Goal: Information Seeking & Learning: Learn about a topic

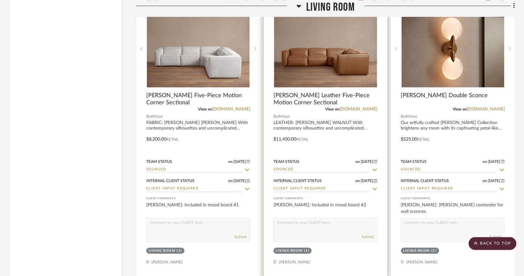
scroll to position [1622, 0]
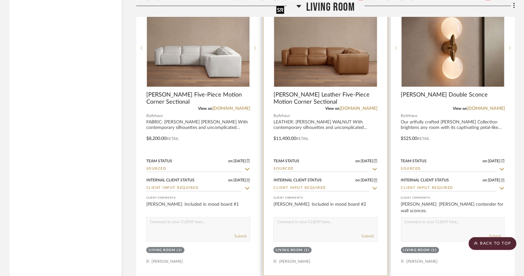
click at [329, 67] on img "0" at bounding box center [325, 47] width 103 height 77
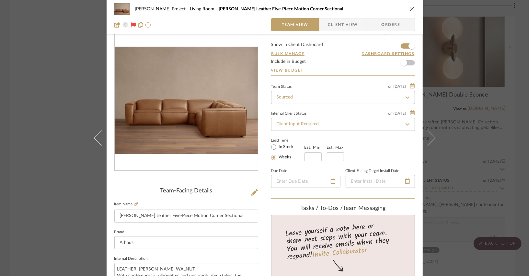
scroll to position [15, 0]
click at [410, 8] on icon "close" at bounding box center [411, 8] width 5 height 5
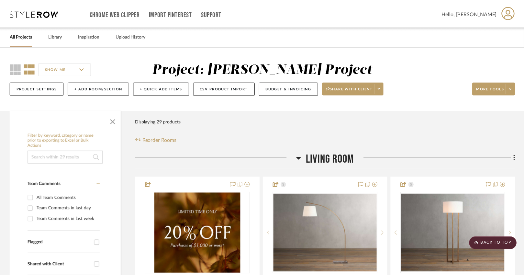
scroll to position [1622, 0]
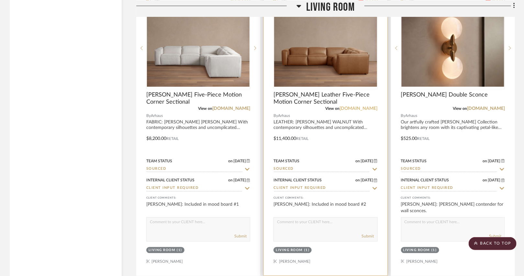
click at [363, 106] on link "[DOMAIN_NAME]" at bounding box center [359, 108] width 38 height 5
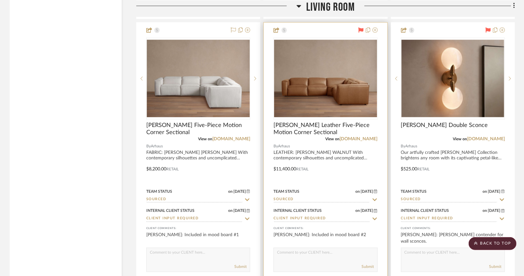
scroll to position [1590, 0]
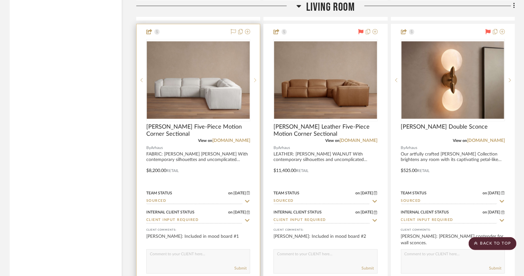
click at [254, 78] on icon at bounding box center [255, 80] width 2 height 5
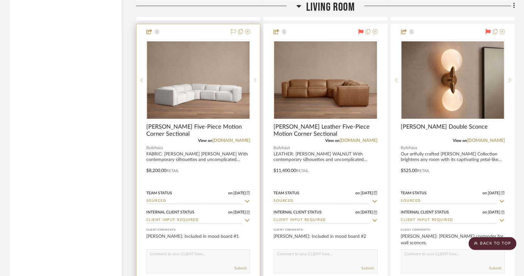
click at [254, 78] on sr-next-btn at bounding box center [255, 80] width 10 height 5
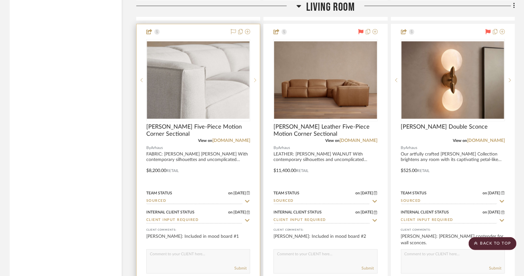
click at [254, 78] on sr-next-btn at bounding box center [255, 80] width 10 height 5
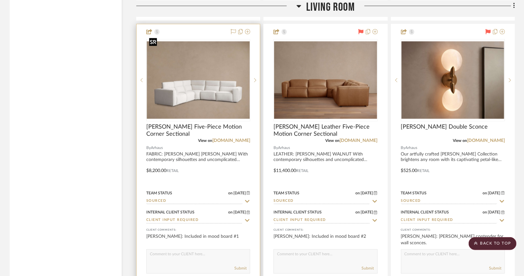
click at [224, 80] on img "3" at bounding box center [198, 79] width 103 height 77
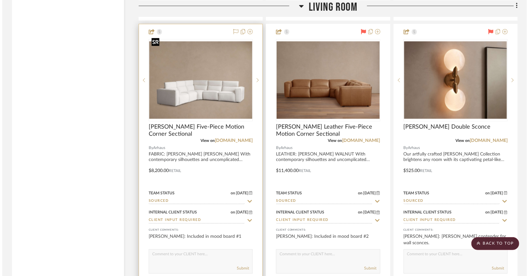
scroll to position [0, 0]
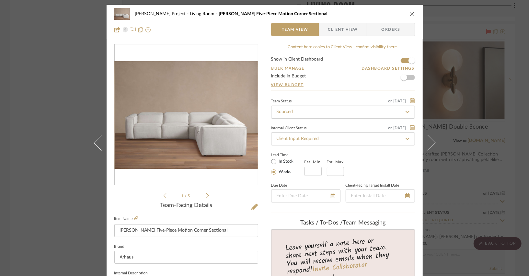
click at [206, 194] on icon at bounding box center [207, 196] width 3 height 6
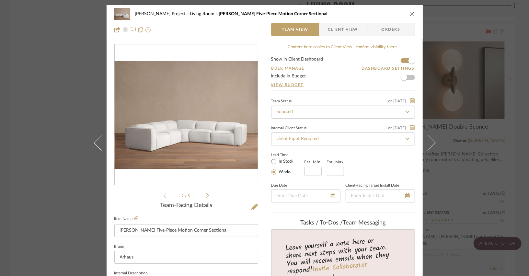
click at [203, 196] on li "2 / 5" at bounding box center [186, 196] width 40 height 8
click at [206, 195] on icon at bounding box center [207, 196] width 3 height 6
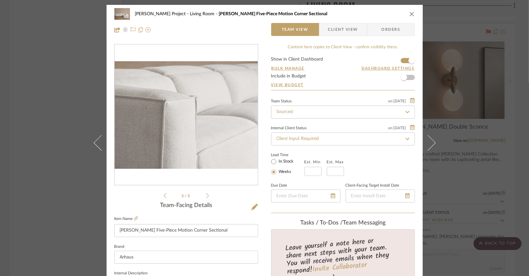
click at [206, 195] on icon at bounding box center [207, 196] width 3 height 6
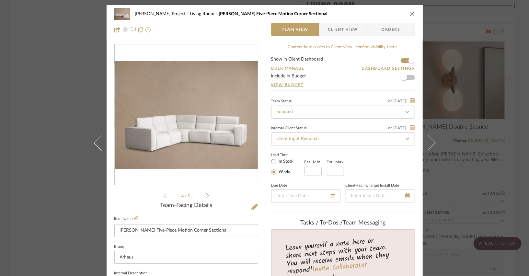
click at [409, 15] on icon "close" at bounding box center [411, 13] width 5 height 5
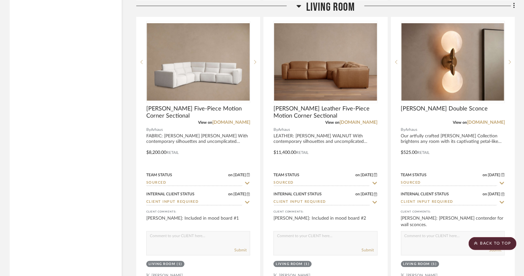
scroll to position [1607, 0]
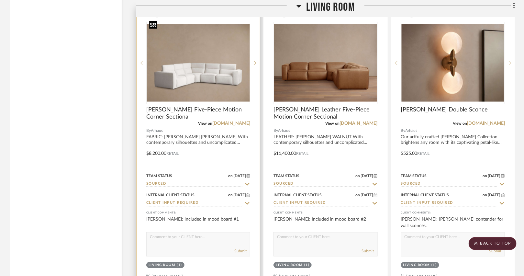
click at [236, 86] on img "3" at bounding box center [198, 62] width 103 height 77
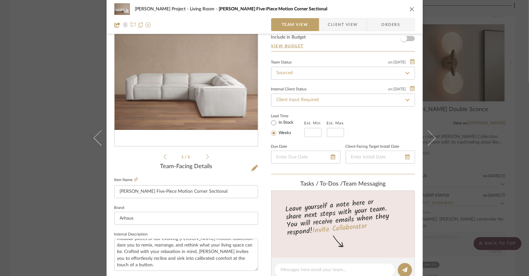
scroll to position [30, 0]
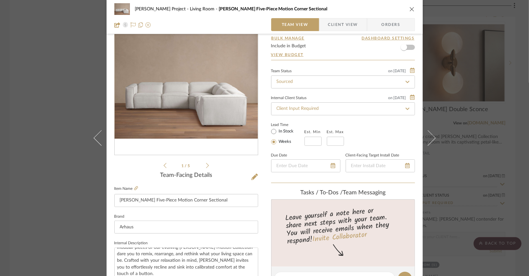
click at [208, 166] on div "1 / 5" at bounding box center [186, 91] width 144 height 155
click at [202, 165] on li "1 / 5" at bounding box center [186, 166] width 40 height 8
click at [206, 165] on icon at bounding box center [207, 166] width 3 height 6
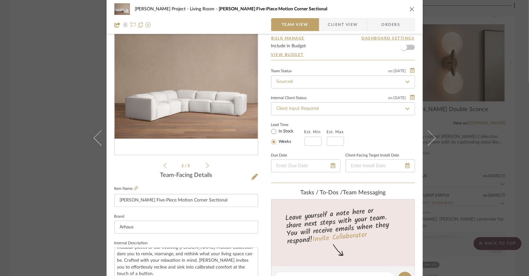
click at [206, 165] on icon at bounding box center [207, 166] width 3 height 6
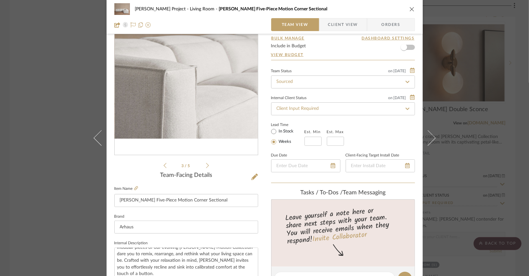
click at [206, 165] on icon at bounding box center [207, 166] width 3 height 6
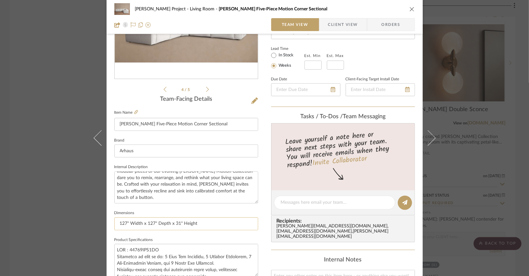
scroll to position [104, 0]
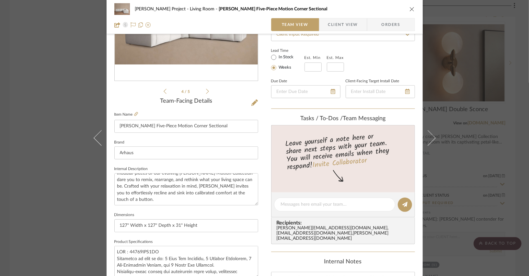
click at [405, 7] on div "[PERSON_NAME] Project Living Room [PERSON_NAME] Five-Piece Motion Corner Sectio…" at bounding box center [264, 9] width 301 height 13
click at [406, 8] on div "[PERSON_NAME] Project Living Room [PERSON_NAME] Five-Piece Motion Corner Sectio…" at bounding box center [264, 9] width 301 height 13
click at [409, 8] on icon "close" at bounding box center [411, 8] width 5 height 5
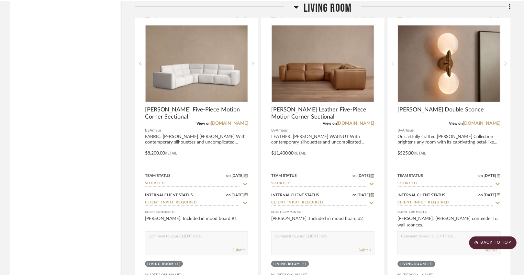
scroll to position [1607, 0]
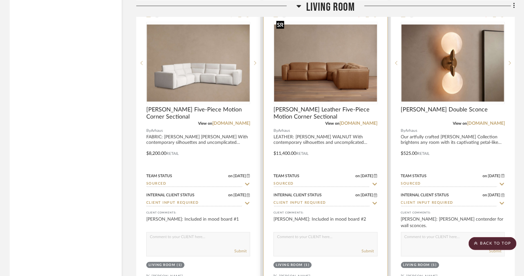
click at [332, 73] on img "0" at bounding box center [325, 62] width 103 height 77
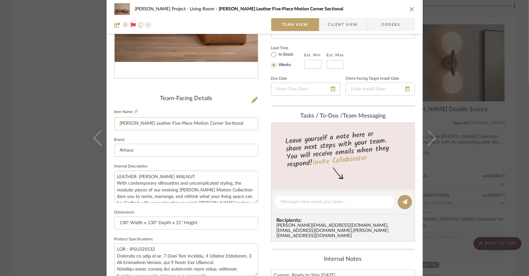
scroll to position [108, 0]
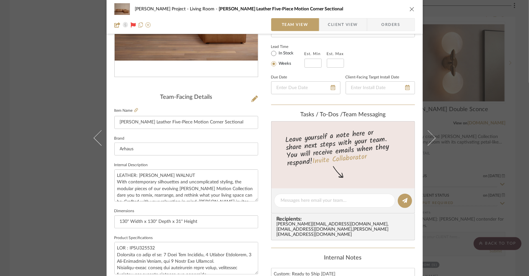
click at [410, 10] on icon "close" at bounding box center [411, 8] width 5 height 5
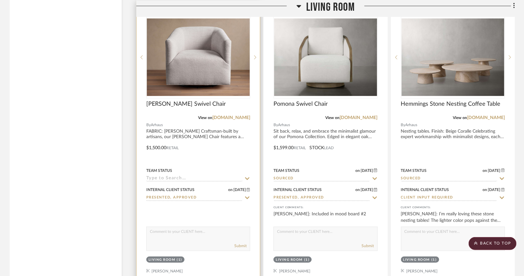
scroll to position [1306, 0]
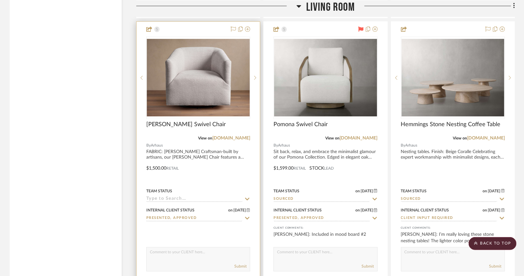
click at [209, 92] on img "0" at bounding box center [198, 77] width 103 height 77
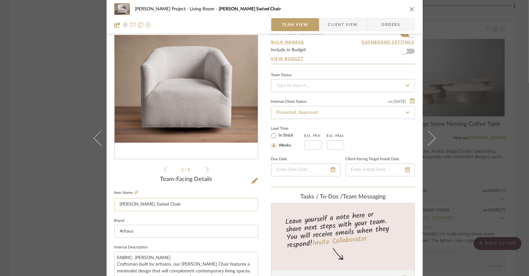
scroll to position [25, 0]
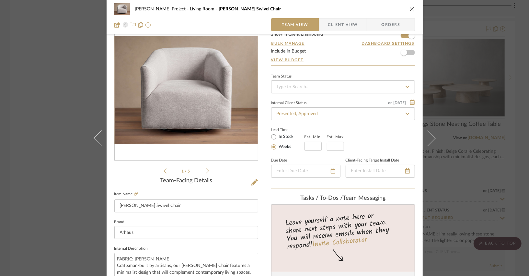
click at [409, 11] on icon "close" at bounding box center [411, 8] width 5 height 5
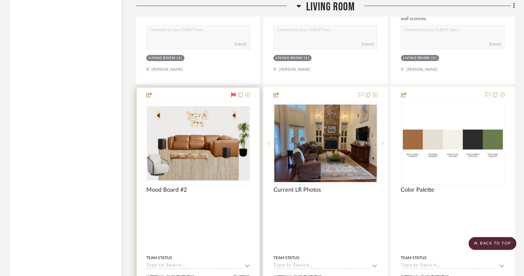
scroll to position [1814, 0]
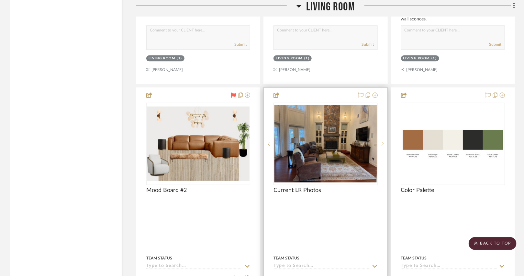
click at [383, 142] on icon at bounding box center [383, 144] width 2 height 4
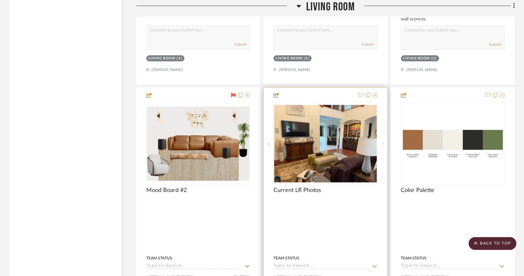
click at [383, 142] on icon at bounding box center [383, 144] width 2 height 4
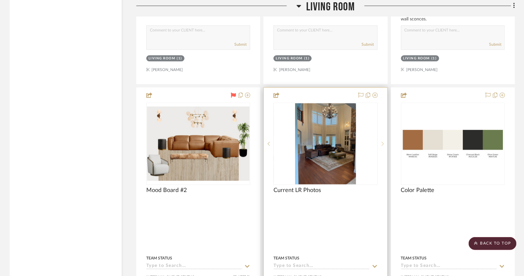
click at [383, 142] on icon at bounding box center [383, 144] width 2 height 4
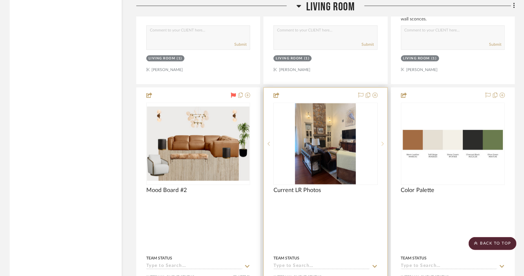
click at [383, 142] on icon at bounding box center [383, 144] width 2 height 4
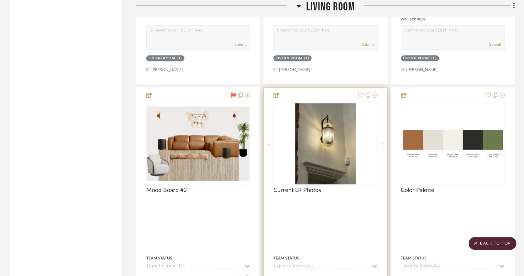
click at [383, 141] on icon at bounding box center [383, 143] width 2 height 5
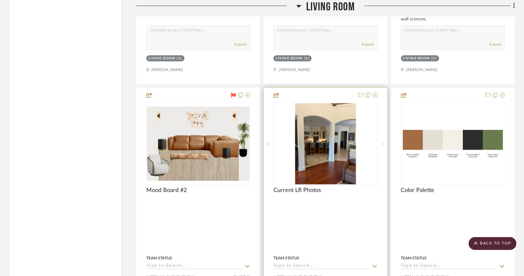
click at [383, 141] on icon at bounding box center [383, 143] width 2 height 5
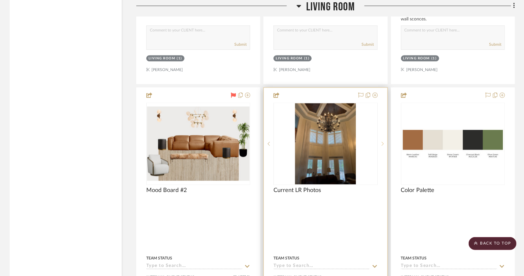
click at [383, 141] on icon at bounding box center [383, 143] width 2 height 5
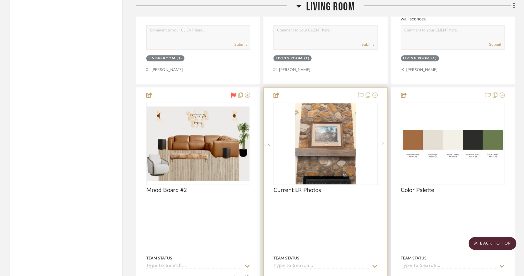
click at [383, 141] on icon at bounding box center [383, 143] width 2 height 5
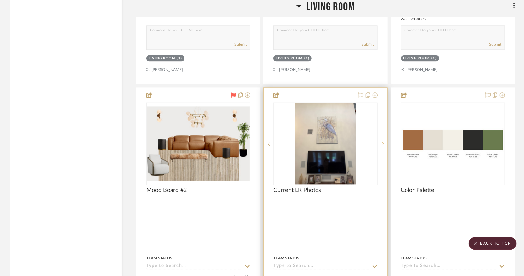
click at [383, 141] on icon at bounding box center [383, 143] width 2 height 5
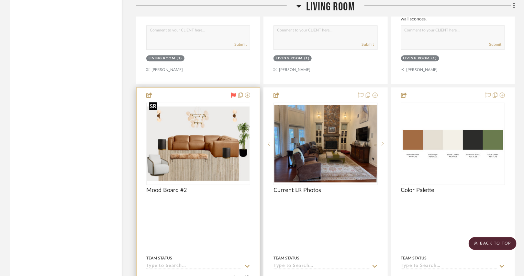
click at [233, 149] on img "0" at bounding box center [198, 143] width 103 height 74
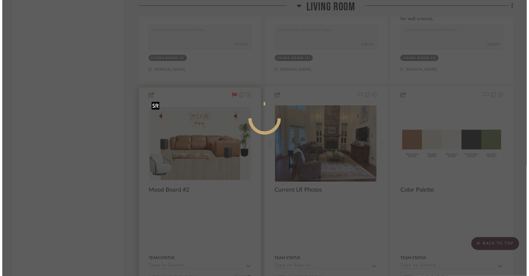
scroll to position [0, 0]
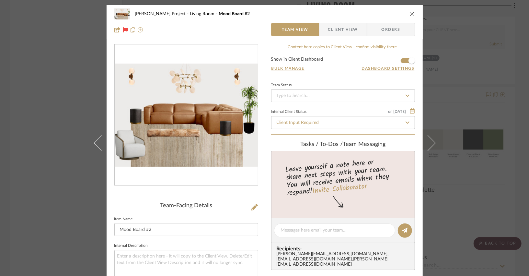
click at [404, 16] on div "[PERSON_NAME] Project Living Room Mood Board #2" at bounding box center [264, 13] width 301 height 13
click at [406, 16] on div "[PERSON_NAME] Project Living Room Mood Board #2" at bounding box center [264, 13] width 301 height 13
click at [409, 15] on icon "close" at bounding box center [411, 13] width 5 height 5
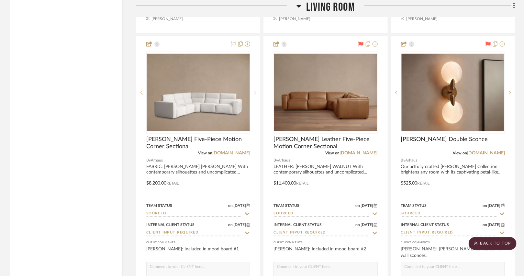
scroll to position [1583, 0]
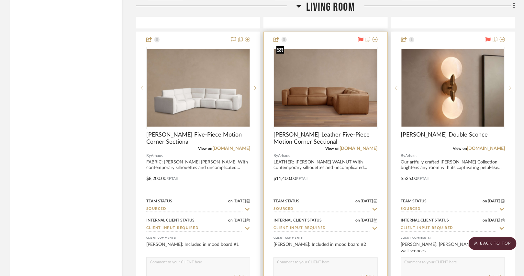
click at [322, 103] on img "0" at bounding box center [325, 87] width 103 height 77
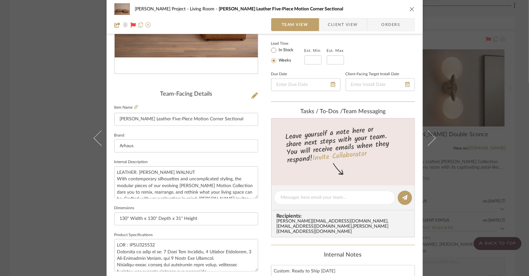
scroll to position [113, 0]
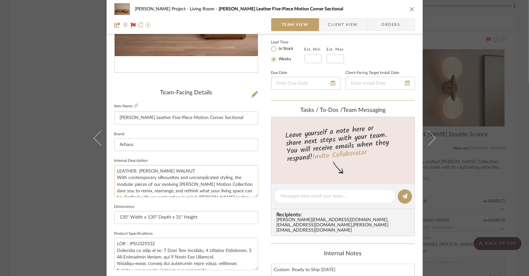
click at [186, 190] on textarea "LEATHER: [PERSON_NAME] WALNUT With contemporary silhouettes and uncomplicated s…" at bounding box center [186, 181] width 144 height 32
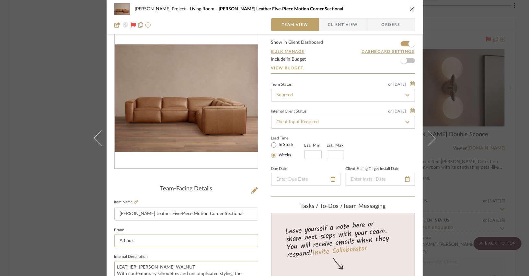
scroll to position [0, 0]
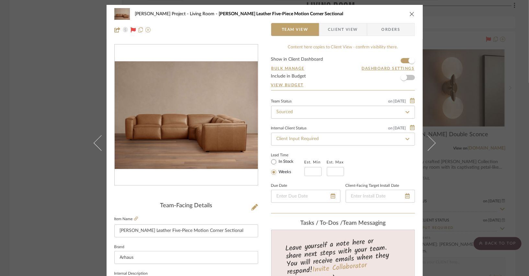
click at [409, 12] on icon "close" at bounding box center [411, 13] width 5 height 5
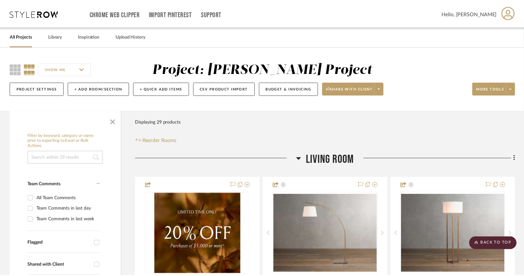
scroll to position [1583, 0]
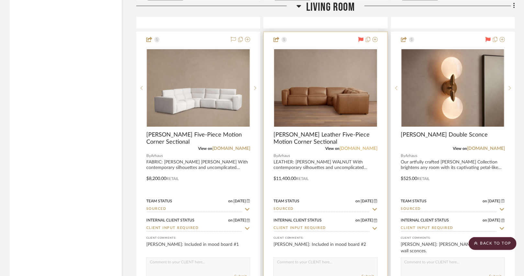
click at [356, 146] on link "[DOMAIN_NAME]" at bounding box center [359, 148] width 38 height 5
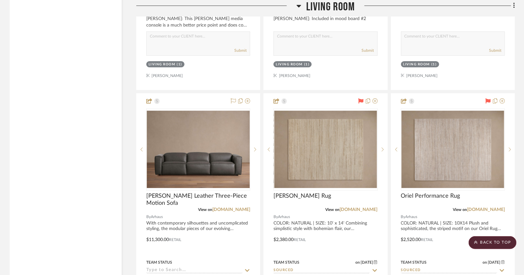
scroll to position [948, 0]
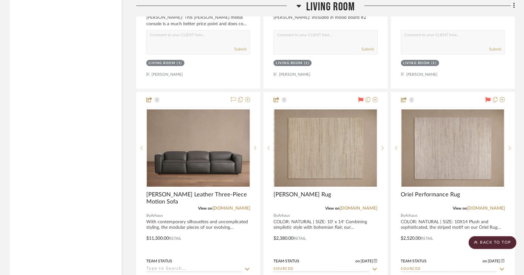
click at [205, 130] on img "0" at bounding box center [198, 147] width 103 height 77
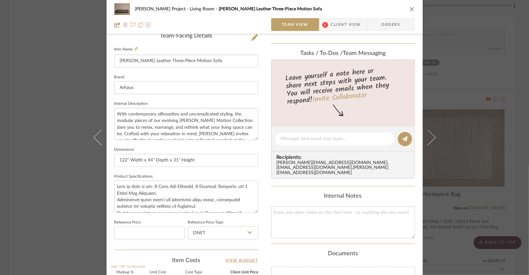
scroll to position [170, 0]
click at [411, 8] on icon "close" at bounding box center [411, 8] width 5 height 5
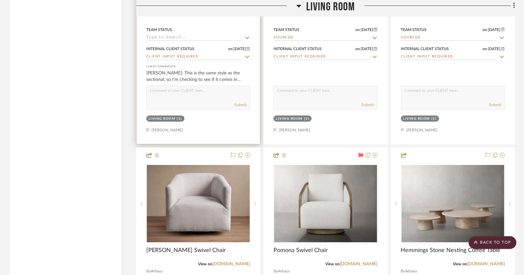
scroll to position [1291, 0]
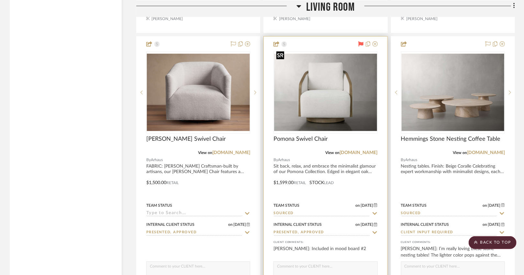
click at [322, 99] on img "0" at bounding box center [325, 92] width 103 height 77
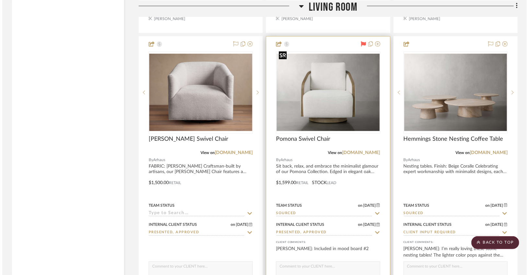
scroll to position [0, 0]
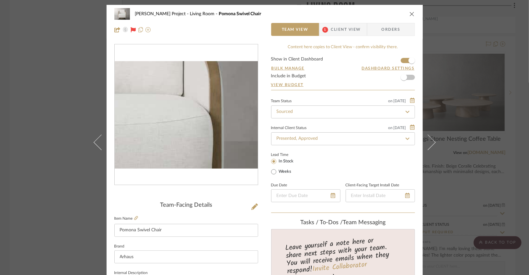
click at [209, 118] on img "0" at bounding box center [186, 115] width 143 height 108
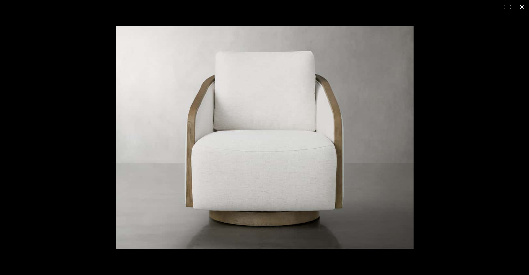
click at [522, 8] on button at bounding box center [522, 7] width 14 height 14
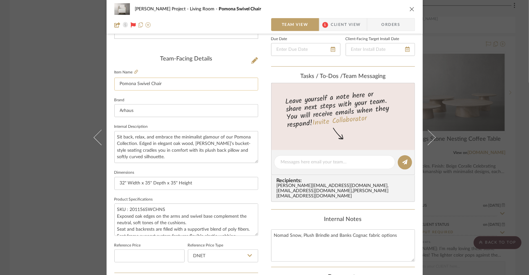
scroll to position [149, 0]
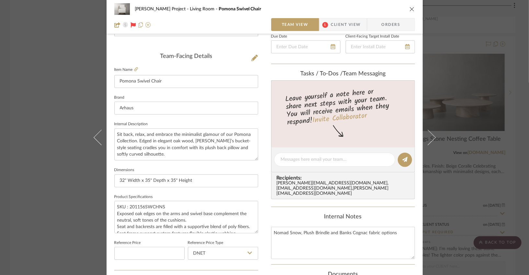
click at [409, 9] on icon "close" at bounding box center [411, 8] width 5 height 5
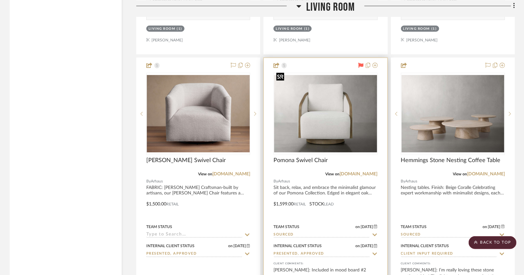
scroll to position [1270, 0]
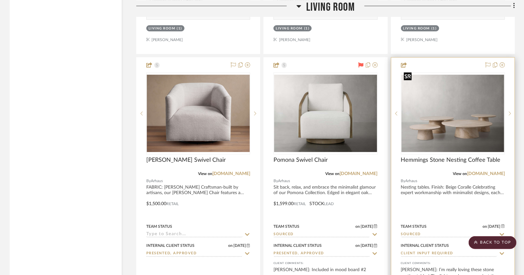
click at [0, 0] on img at bounding box center [0, 0] width 0 height 0
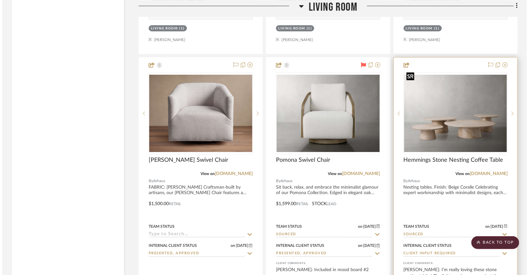
scroll to position [0, 0]
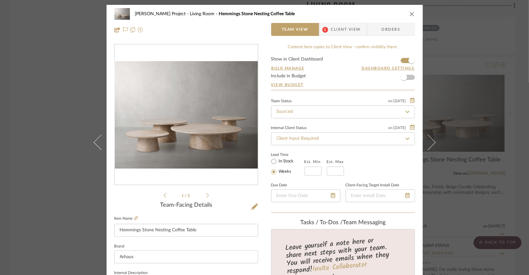
click at [208, 195] on div "1 / 5" at bounding box center [186, 121] width 144 height 155
click at [206, 195] on icon at bounding box center [207, 196] width 3 height 6
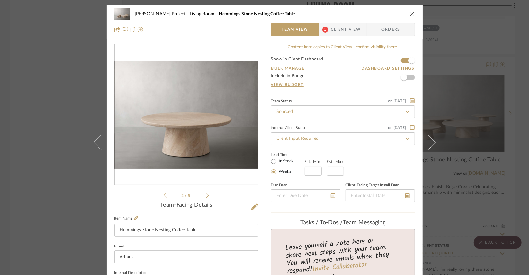
click at [206, 195] on icon at bounding box center [207, 195] width 3 height 5
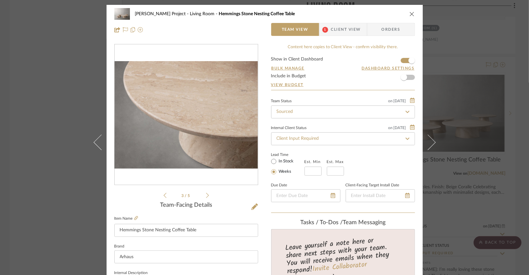
click at [206, 195] on icon at bounding box center [207, 195] width 3 height 5
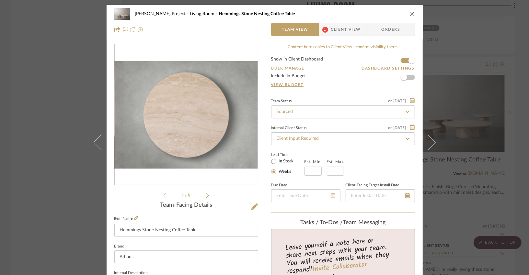
click at [206, 195] on icon at bounding box center [207, 195] width 3 height 5
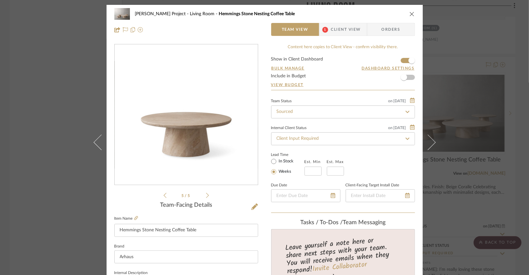
click at [206, 195] on icon at bounding box center [207, 195] width 3 height 5
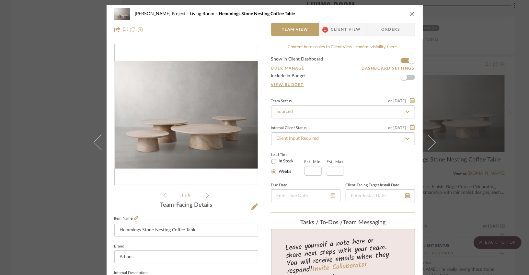
click at [206, 195] on icon at bounding box center [207, 195] width 3 height 5
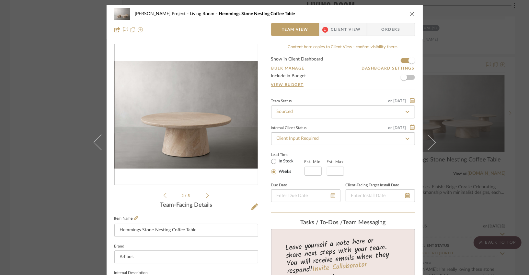
click at [408, 17] on div "[PERSON_NAME] Project Living Room Hemmings Stone Nesting Coffee Table" at bounding box center [264, 13] width 301 height 13
click at [409, 16] on icon "close" at bounding box center [411, 13] width 5 height 5
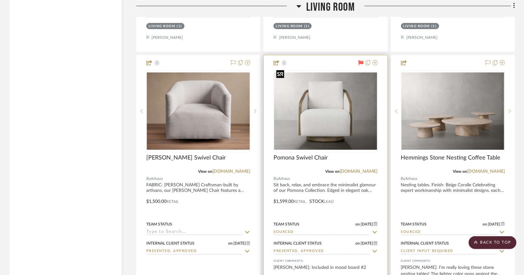
scroll to position [1276, 0]
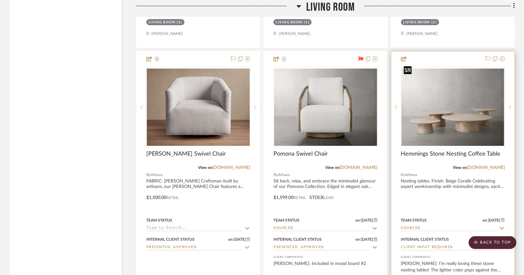
click at [465, 118] on img "0" at bounding box center [453, 107] width 103 height 77
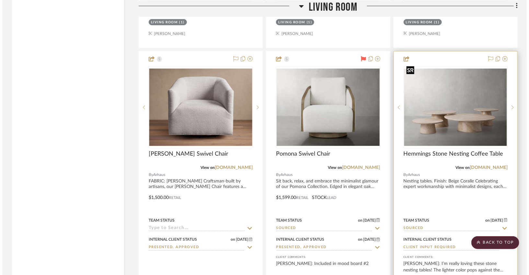
scroll to position [0, 0]
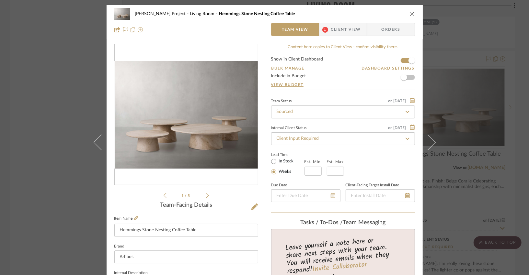
click at [448, 225] on div "[PERSON_NAME] Project Living Room Hemmings Stone Nesting Coffee Table Team View…" at bounding box center [264, 137] width 529 height 275
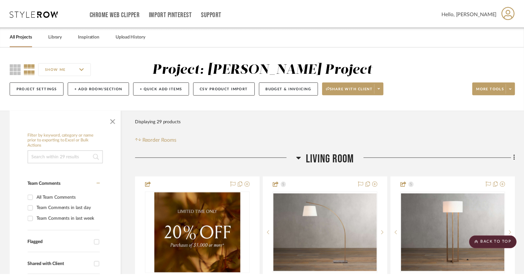
scroll to position [1276, 0]
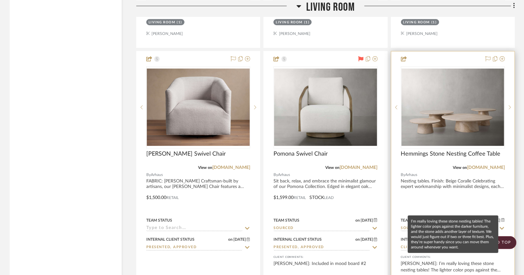
click at [435, 261] on div "[PERSON_NAME]: I’m really loving these stone nesting tables! The lighter color …" at bounding box center [453, 267] width 104 height 13
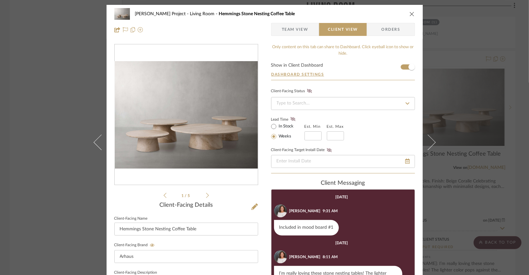
scroll to position [1, 0]
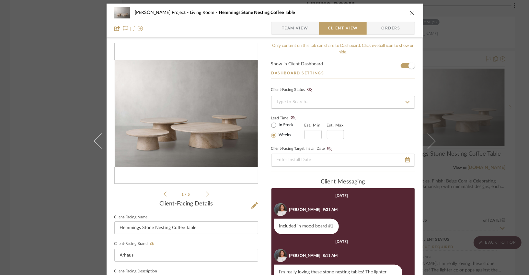
click at [206, 191] on icon at bounding box center [207, 194] width 3 height 6
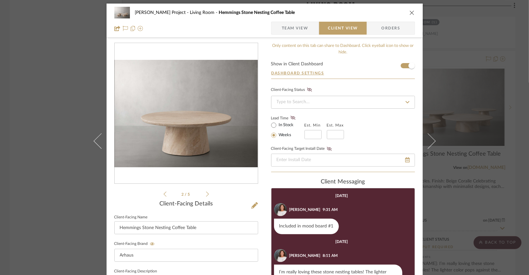
click at [206, 191] on icon at bounding box center [207, 194] width 3 height 6
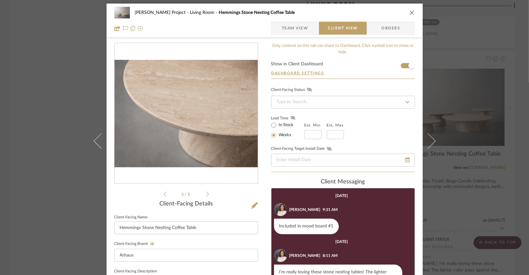
click at [206, 191] on icon at bounding box center [207, 194] width 3 height 6
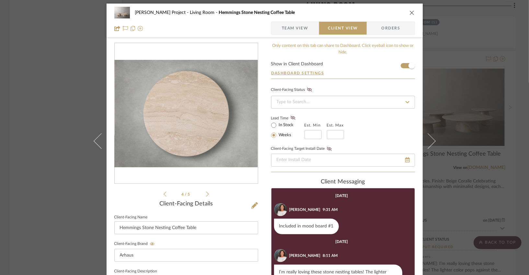
click at [206, 191] on icon at bounding box center [207, 194] width 3 height 6
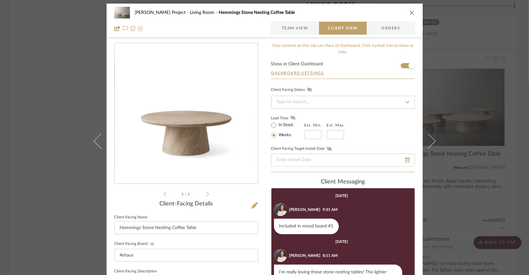
click at [206, 191] on icon at bounding box center [207, 194] width 3 height 6
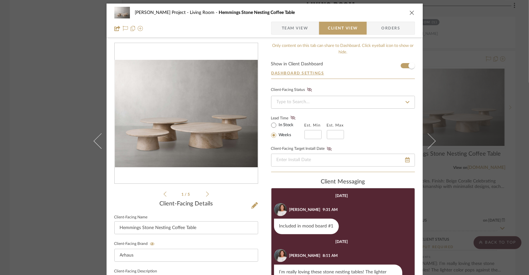
click at [206, 191] on icon at bounding box center [207, 194] width 3 height 6
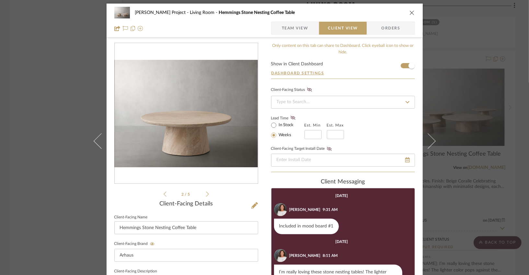
click at [166, 195] on li "2 / 5" at bounding box center [186, 194] width 40 height 8
click at [164, 193] on icon at bounding box center [165, 194] width 3 height 6
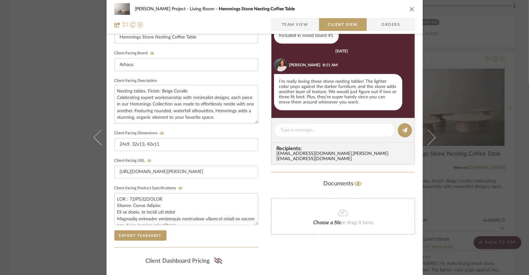
scroll to position [195, 0]
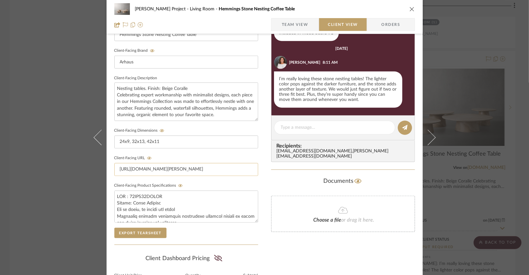
click at [180, 166] on input "[URL][DOMAIN_NAME][PERSON_NAME]" at bounding box center [186, 169] width 144 height 13
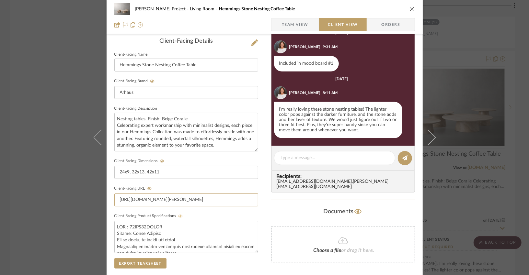
scroll to position [164, 0]
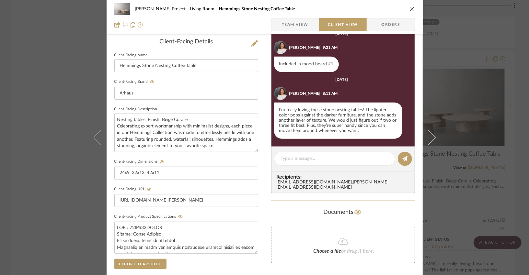
click at [409, 9] on icon "close" at bounding box center [411, 8] width 5 height 5
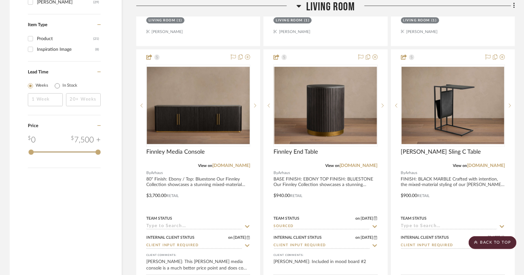
scroll to position [700, 0]
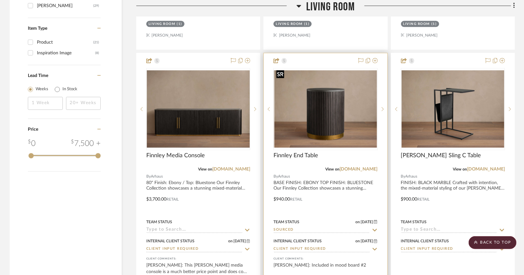
click at [330, 125] on img "0" at bounding box center [325, 108] width 103 height 77
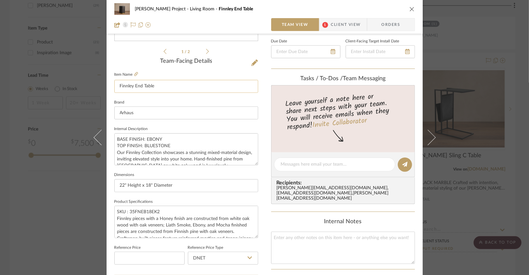
scroll to position [144, 0]
click at [409, 9] on icon "close" at bounding box center [411, 8] width 5 height 5
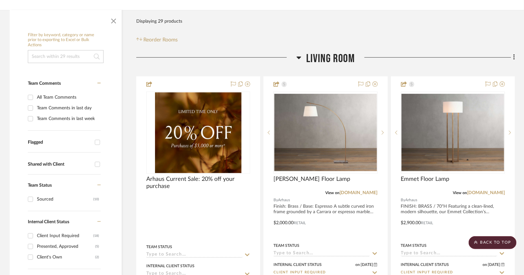
scroll to position [99, 0]
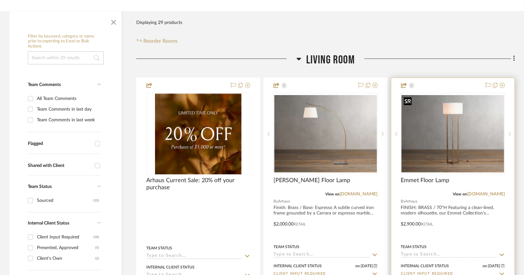
click at [449, 147] on img "0" at bounding box center [453, 133] width 103 height 77
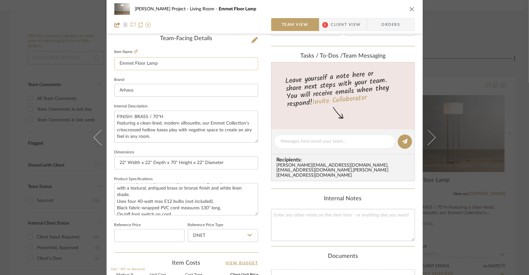
scroll to position [167, 0]
click at [409, 9] on icon "close" at bounding box center [411, 8] width 5 height 5
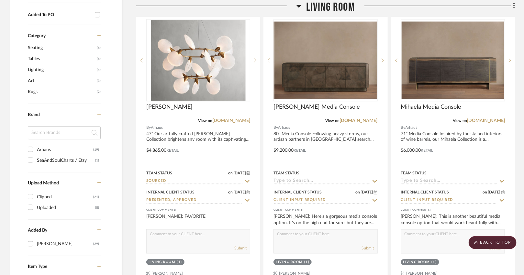
scroll to position [462, 0]
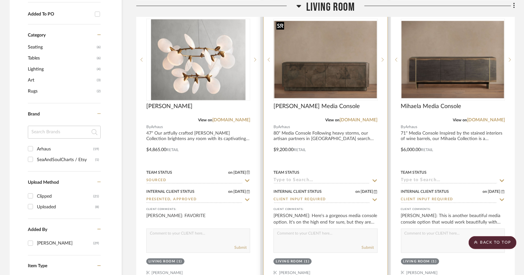
click at [341, 76] on img "0" at bounding box center [325, 59] width 103 height 77
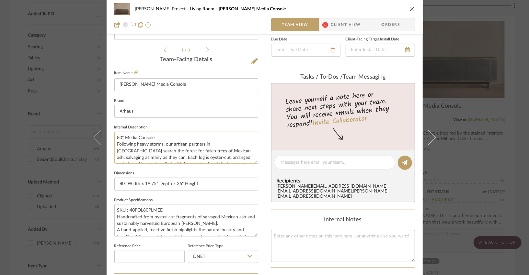
scroll to position [147, 0]
click at [411, 9] on icon "close" at bounding box center [411, 8] width 5 height 5
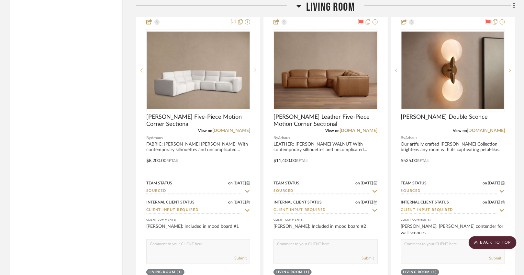
scroll to position [1599, 0]
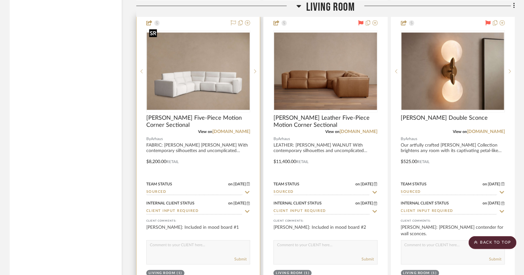
click at [232, 79] on img "3" at bounding box center [198, 71] width 103 height 77
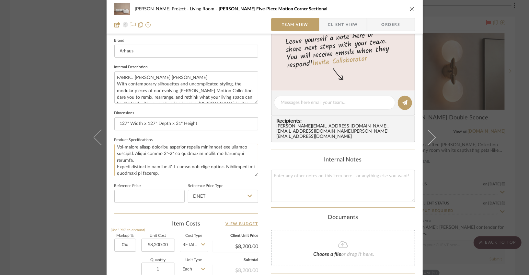
scroll to position [106, 0]
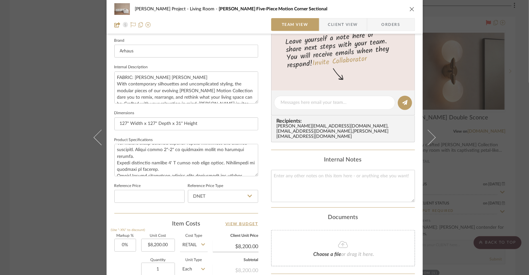
click at [410, 9] on icon "close" at bounding box center [411, 8] width 5 height 5
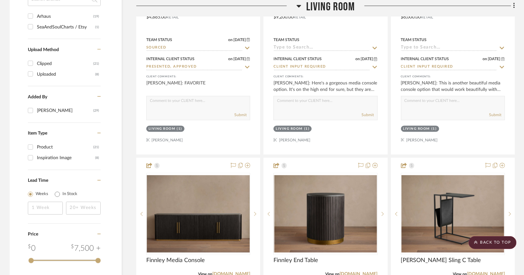
scroll to position [595, 0]
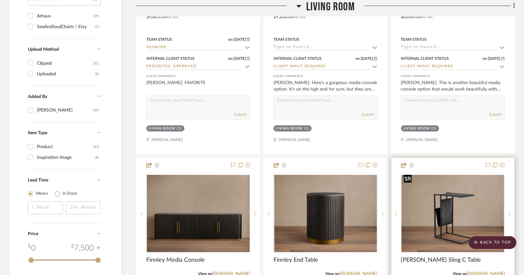
click at [453, 221] on img "0" at bounding box center [453, 213] width 103 height 77
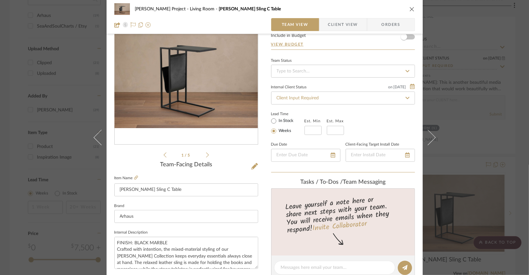
scroll to position [40, 0]
click at [206, 152] on ul "1 / 5" at bounding box center [186, 156] width 45 height 8
click at [206, 154] on icon at bounding box center [207, 156] width 3 height 6
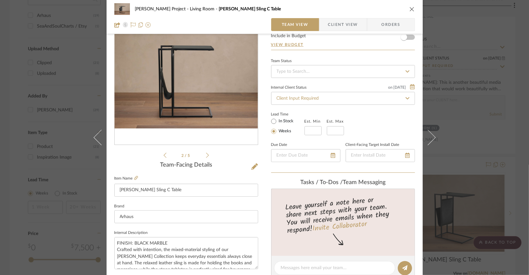
click at [206, 154] on icon at bounding box center [207, 156] width 3 height 6
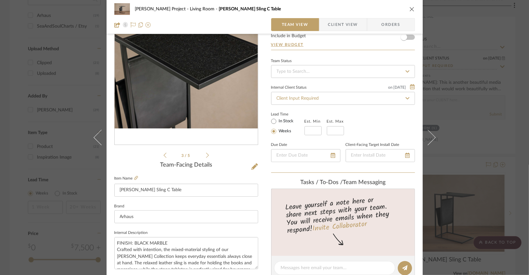
click at [206, 155] on div "3 / 5" at bounding box center [186, 81] width 144 height 155
click at [166, 153] on li "3 / 5" at bounding box center [186, 156] width 40 height 8
click at [164, 153] on ul "3 / 5" at bounding box center [186, 156] width 45 height 8
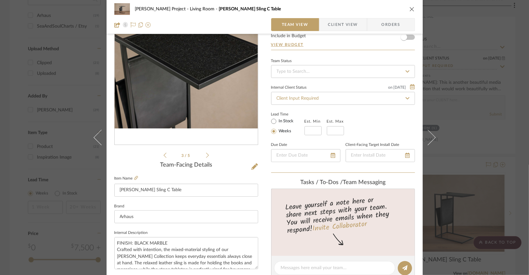
click at [164, 153] on icon at bounding box center [165, 155] width 3 height 5
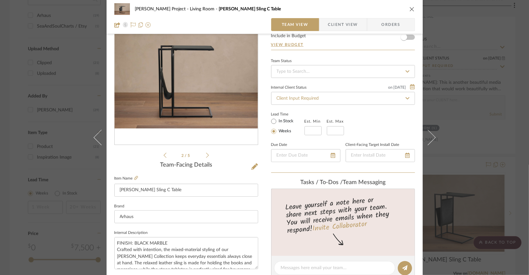
click at [407, 11] on div "[PERSON_NAME] Project Living Room [PERSON_NAME] Sling C Table" at bounding box center [264, 9] width 301 height 13
click at [411, 9] on icon "close" at bounding box center [411, 8] width 5 height 5
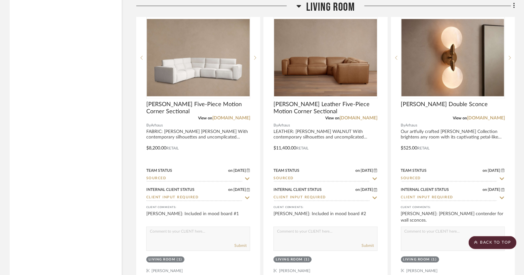
scroll to position [1613, 0]
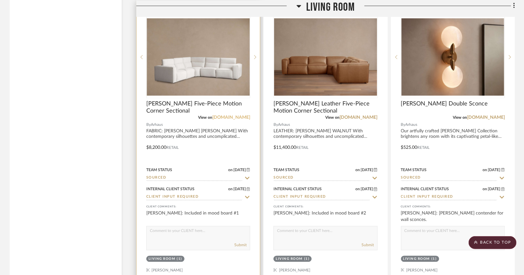
click at [235, 115] on link "[DOMAIN_NAME]" at bounding box center [231, 117] width 38 height 5
click at [204, 79] on img "3" at bounding box center [198, 56] width 103 height 77
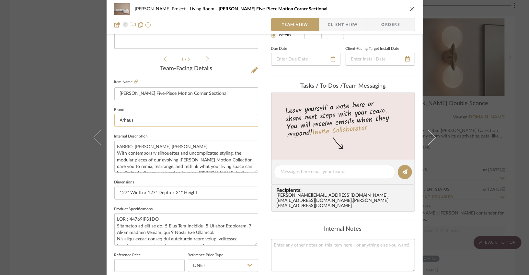
scroll to position [138, 0]
click at [411, 14] on div "[PERSON_NAME] Project Living Room [PERSON_NAME] Five-Piece Motion Corner Sectio…" at bounding box center [264, 9] width 301 height 13
click at [409, 10] on icon "close" at bounding box center [411, 8] width 5 height 5
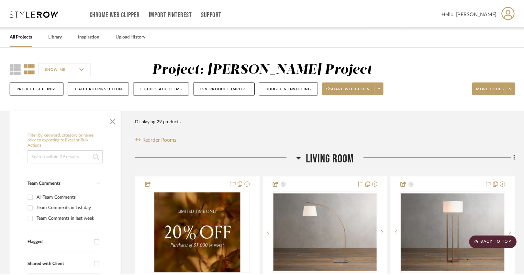
scroll to position [1613, 0]
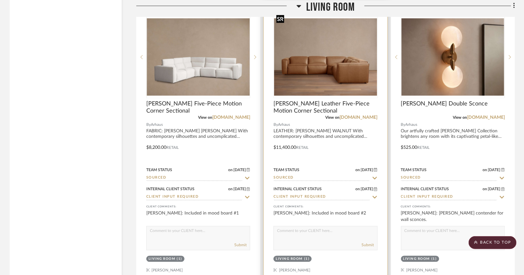
click at [307, 54] on img "0" at bounding box center [325, 56] width 103 height 77
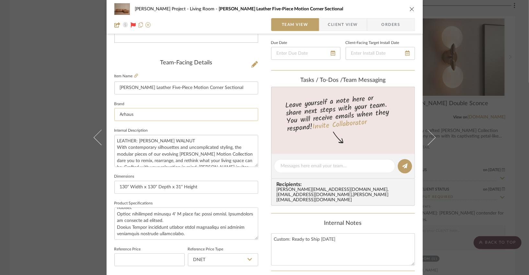
scroll to position [140, 0]
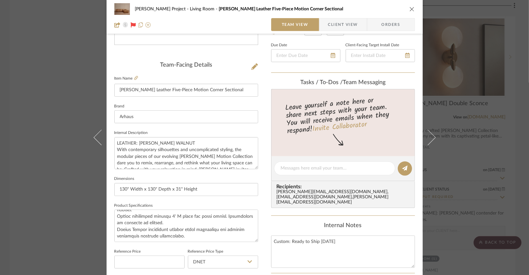
click at [410, 9] on icon "close" at bounding box center [411, 8] width 5 height 5
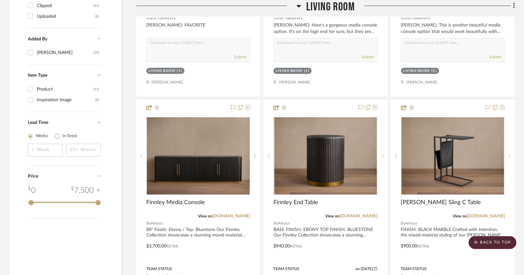
scroll to position [653, 0]
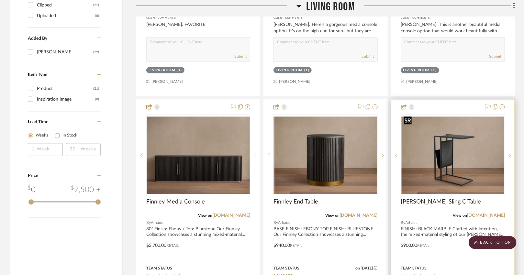
click at [413, 170] on img "0" at bounding box center [453, 155] width 103 height 77
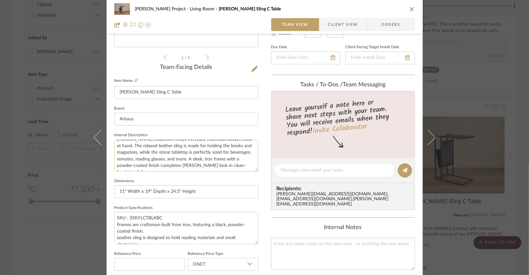
scroll to position [156, 0]
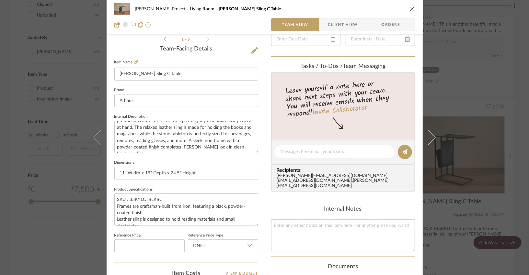
click at [409, 10] on icon "close" at bounding box center [411, 8] width 5 height 5
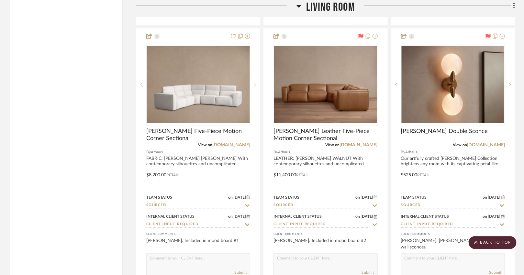
scroll to position [1587, 0]
